Goal: Task Accomplishment & Management: Manage account settings

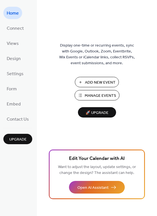
click at [101, 99] on span "Manage Events" at bounding box center [100, 96] width 31 height 6
click at [21, 28] on span "Connect" at bounding box center [15, 28] width 17 height 9
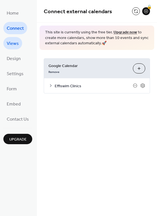
click at [10, 41] on span "Views" at bounding box center [13, 43] width 12 height 9
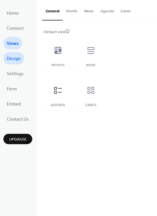
click at [12, 57] on span "Design" at bounding box center [14, 59] width 14 height 9
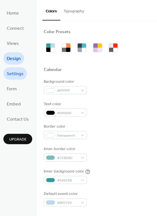
click at [22, 70] on span "Settings" at bounding box center [15, 74] width 17 height 9
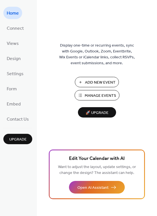
click at [83, 78] on button "Add New Event" at bounding box center [97, 82] width 44 height 10
click at [17, 28] on span "Connect" at bounding box center [15, 28] width 17 height 9
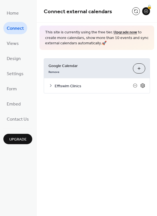
click at [145, 86] on icon at bounding box center [143, 85] width 5 height 5
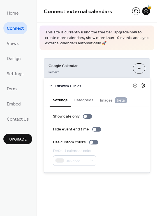
click at [145, 86] on icon at bounding box center [143, 85] width 5 height 5
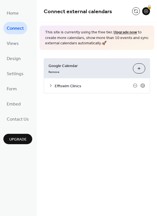
click at [54, 84] on div "Effiswim Clinics" at bounding box center [97, 85] width 106 height 15
click at [52, 85] on icon at bounding box center [51, 85] width 4 height 4
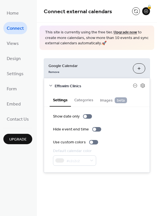
click at [77, 98] on button "Categories" at bounding box center [84, 99] width 26 height 13
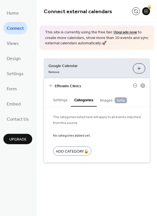
click at [102, 101] on span "Images beta" at bounding box center [113, 101] width 27 height 6
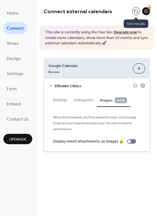
click at [134, 11] on button at bounding box center [136, 11] width 8 height 8
